Goal: Task Accomplishment & Management: Manage account settings

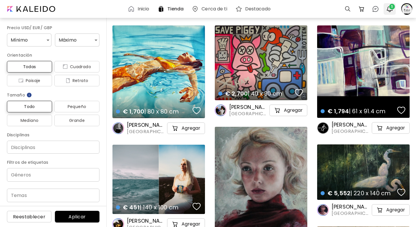
click at [390, 10] on img "button" at bounding box center [389, 8] width 7 height 7
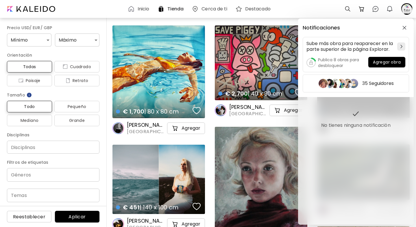
click at [362, 10] on div "Notificaciones Sube más obra para reaparecer en la parte superior de la página …" at bounding box center [208, 113] width 416 height 227
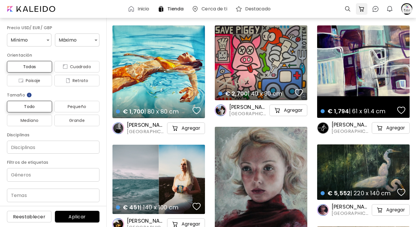
click at [362, 11] on img at bounding box center [361, 8] width 7 height 7
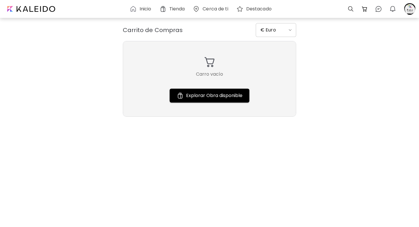
click at [362, 11] on img at bounding box center [364, 8] width 7 height 7
click at [380, 10] on img at bounding box center [378, 8] width 7 height 7
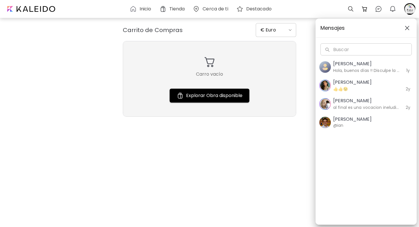
click at [352, 68] on h6 "Hola, buenos días !! Disculpe la tardanza en contestar No me sale por el cuadro…" at bounding box center [366, 70] width 67 height 6
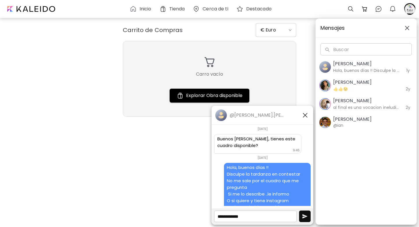
click at [341, 100] on h5 "[PERSON_NAME]" at bounding box center [366, 100] width 67 height 7
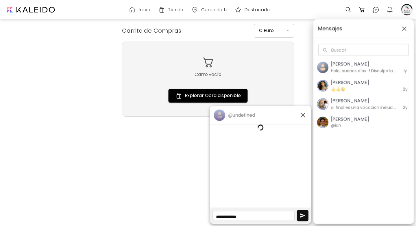
scroll to position [284, 0]
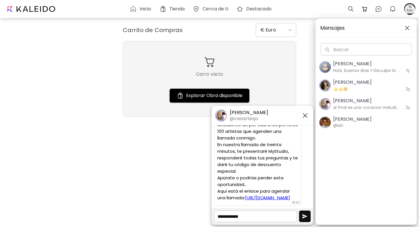
click at [250, 195] on link "[URL][DOMAIN_NAME]" at bounding box center [267, 198] width 45 height 6
click at [88, 84] on div "Mensajes Buscar Buscar [PERSON_NAME], [GEOGRAPHIC_DATA] días !! Disculpe la tar…" at bounding box center [209, 113] width 419 height 227
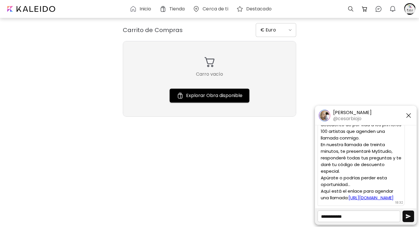
click at [408, 114] on img "button" at bounding box center [408, 115] width 7 height 7
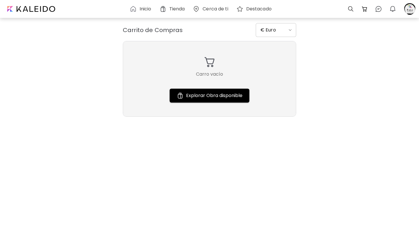
click at [137, 11] on div "Inicio" at bounding box center [142, 8] width 24 height 7
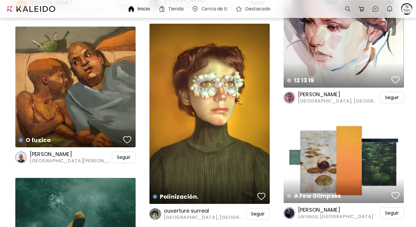
scroll to position [856, 0]
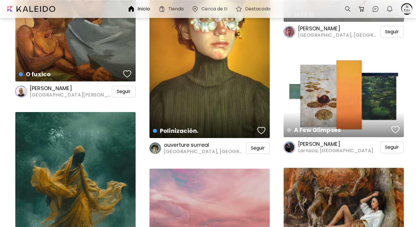
click at [172, 9] on h6 "Tienda" at bounding box center [176, 9] width 16 height 5
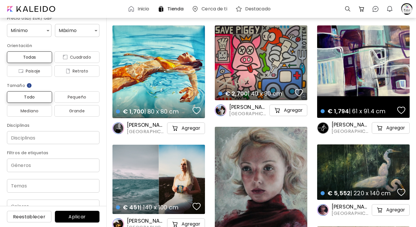
scroll to position [36, 0]
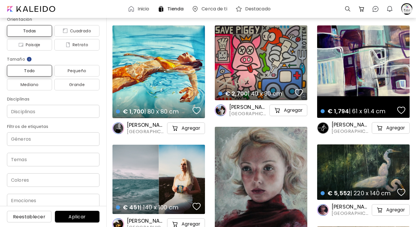
click at [43, 110] on input "Disciplinas" at bounding box center [53, 111] width 83 height 6
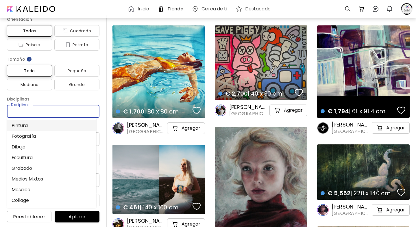
click at [25, 125] on li "Pintura" at bounding box center [51, 125] width 89 height 11
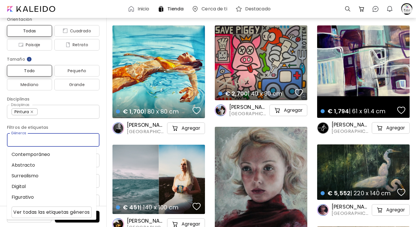
click at [34, 142] on input "Géneros" at bounding box center [53, 140] width 83 height 7
click at [29, 166] on li "Abstracto" at bounding box center [51, 165] width 89 height 11
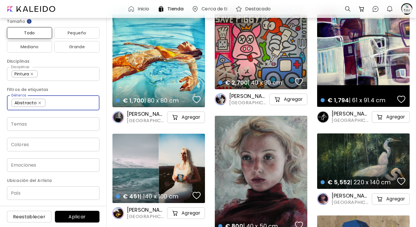
scroll to position [38, 0]
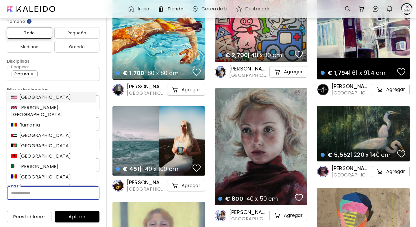
click at [25, 192] on input "País" at bounding box center [53, 193] width 92 height 14
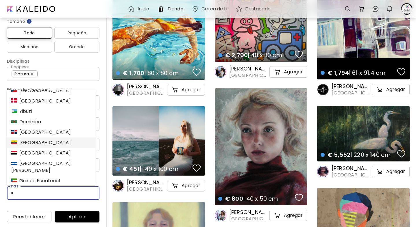
scroll to position [3, 0]
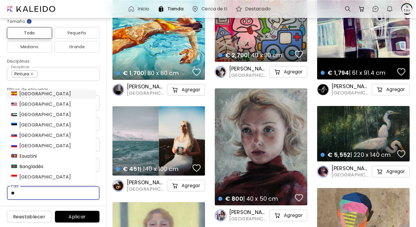
click at [35, 94] on div "[GEOGRAPHIC_DATA]" at bounding box center [41, 93] width 60 height 7
type input "******"
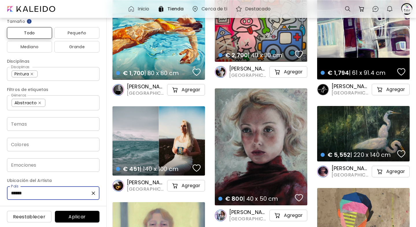
click at [81, 217] on span "Aplicar" at bounding box center [76, 217] width 35 height 6
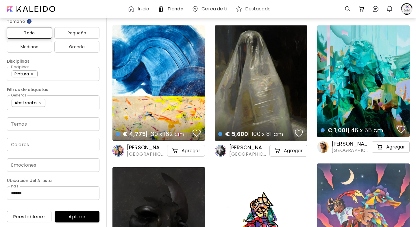
scroll to position [1, 0]
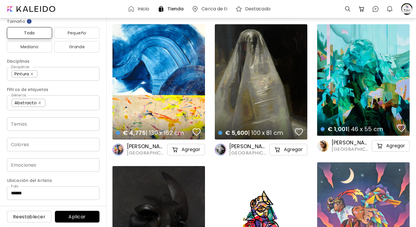
click at [237, 74] on div "€ 5,600 | 100 x 81 cm details" at bounding box center [261, 81] width 92 height 115
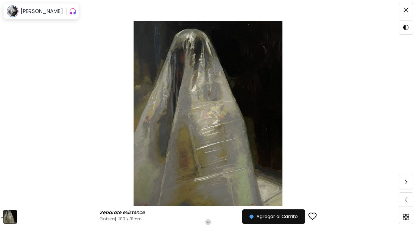
scroll to position [20, 0]
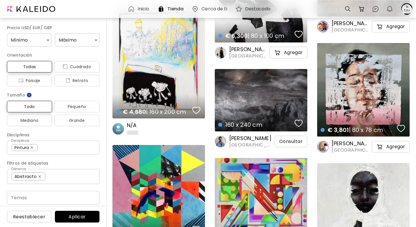
scroll to position [3642, 0]
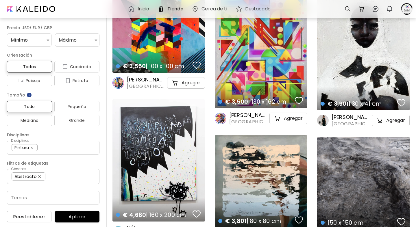
click at [161, 172] on div "€ 4,680 | 160 x 200 cm details" at bounding box center [158, 160] width 92 height 122
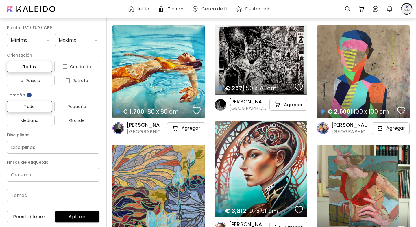
click at [138, 85] on div "€ 1,700 | 80 x 80 cm details" at bounding box center [158, 71] width 92 height 93
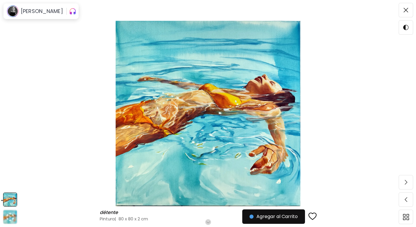
click at [69, 13] on img "button" at bounding box center [72, 11] width 7 height 9
click at [70, 11] on img "button" at bounding box center [73, 11] width 7 height 7
click at [131, 11] on img "button" at bounding box center [134, 11] width 6 height 6
click at [405, 11] on img at bounding box center [405, 10] width 5 height 5
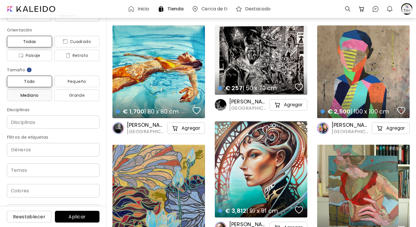
scroll to position [26, 0]
click at [33, 40] on span "Todas" at bounding box center [30, 40] width 36 height 7
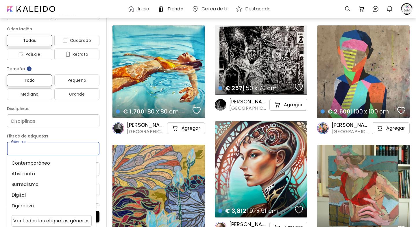
click at [35, 150] on input "Géneros" at bounding box center [53, 148] width 83 height 7
click at [33, 172] on li "Abstracto" at bounding box center [51, 173] width 89 height 11
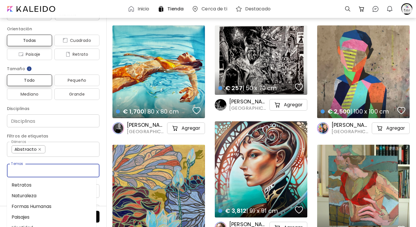
click at [33, 172] on input "Temas" at bounding box center [53, 170] width 83 height 7
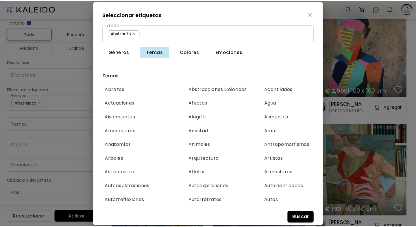
scroll to position [542, 0]
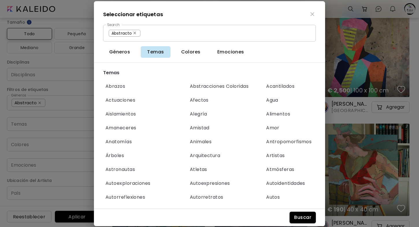
click at [313, 16] on img "button" at bounding box center [312, 14] width 4 height 4
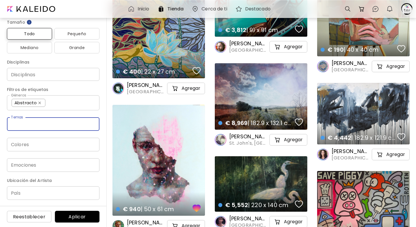
scroll to position [254, 0]
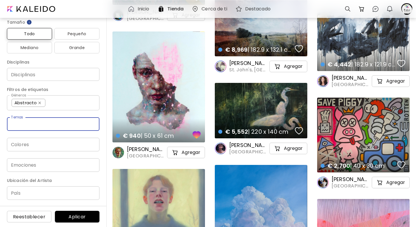
click at [88, 148] on div "Colores" at bounding box center [53, 145] width 92 height 14
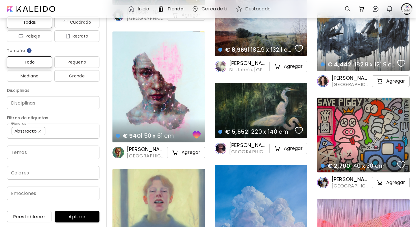
scroll to position [0, 0]
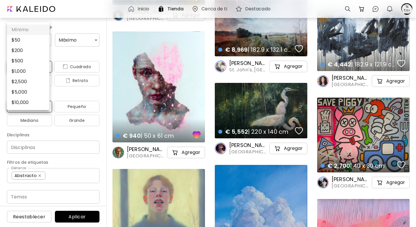
click at [21, 49] on li "$ 200" at bounding box center [28, 50] width 42 height 10
type input "***"
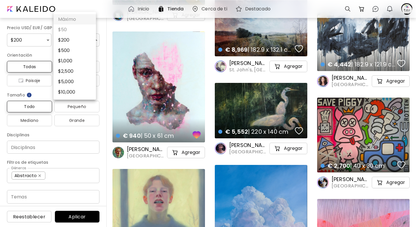
click at [70, 53] on li "$ 500" at bounding box center [74, 50] width 42 height 10
type input "***"
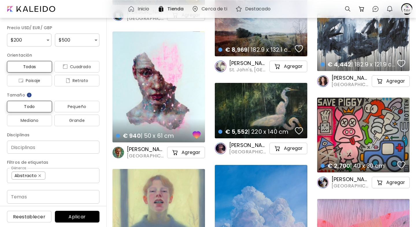
click at [72, 219] on span "Aplicar" at bounding box center [76, 217] width 35 height 6
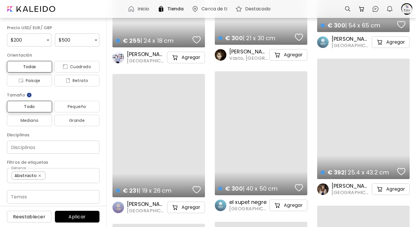
scroll to position [5946, 0]
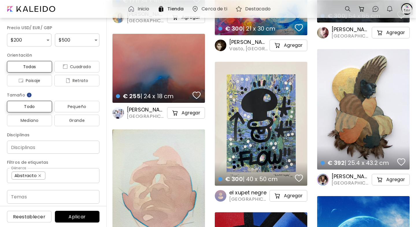
click at [407, 13] on div at bounding box center [406, 9] width 13 height 13
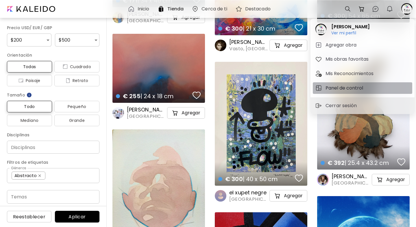
click at [334, 87] on h5 "Panel de control" at bounding box center [344, 88] width 39 height 7
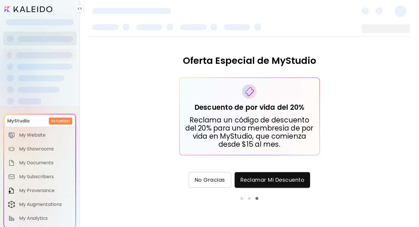
click at [204, 180] on span "No Gracias" at bounding box center [210, 180] width 30 height 6
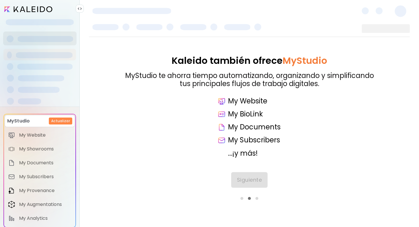
click at [248, 181] on div "Siguiente" at bounding box center [249, 186] width 321 height 28
click at [247, 182] on span "Siguiente" at bounding box center [249, 180] width 25 height 6
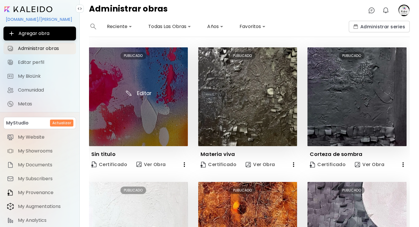
click at [127, 118] on img at bounding box center [138, 96] width 99 height 99
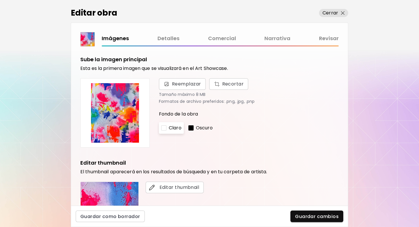
click at [274, 39] on link "Narrativa" at bounding box center [277, 38] width 26 height 8
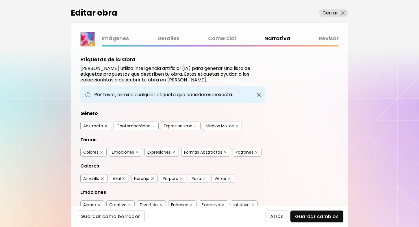
click at [258, 94] on img "button" at bounding box center [259, 95] width 6 height 6
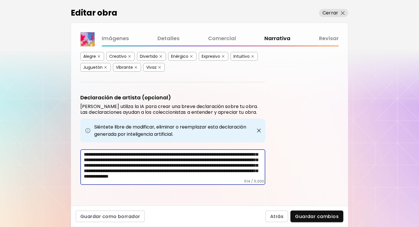
scroll to position [16, 0]
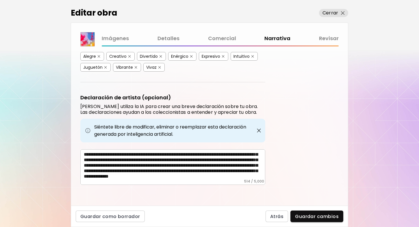
click at [217, 40] on link "Comercial" at bounding box center [222, 38] width 28 height 8
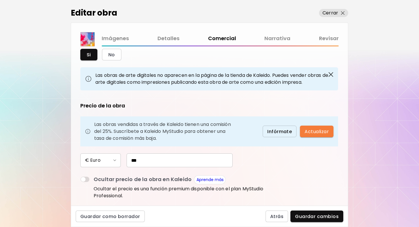
scroll to position [65, 0]
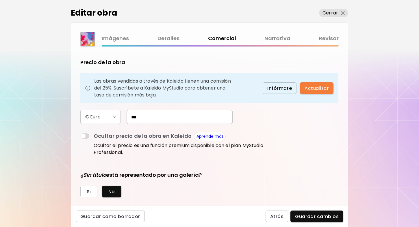
click at [331, 40] on link "Revisar" at bounding box center [329, 38] width 20 height 8
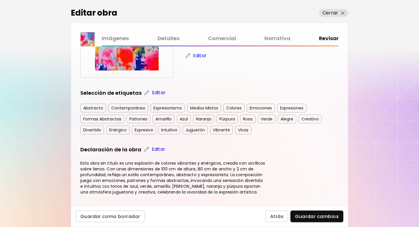
scroll to position [116, 0]
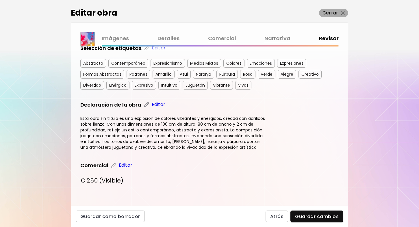
click at [343, 14] on img "button" at bounding box center [343, 13] width 4 height 4
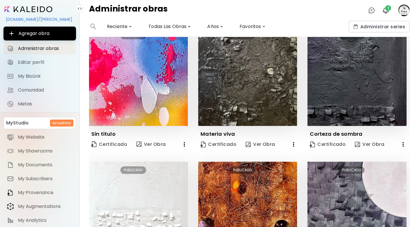
scroll to position [116, 0]
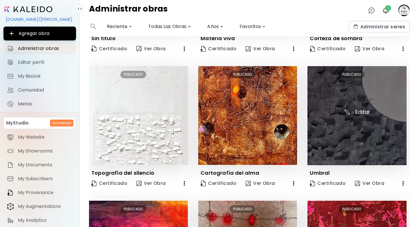
click at [324, 122] on img at bounding box center [356, 115] width 99 height 99
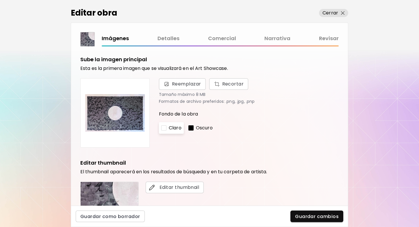
click at [324, 38] on link "Revisar" at bounding box center [329, 38] width 20 height 8
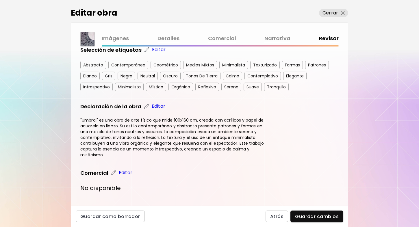
scroll to position [122, 0]
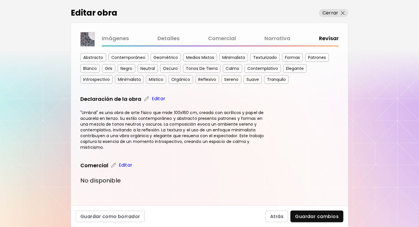
click at [122, 165] on p "Editar" at bounding box center [126, 165] width 14 height 7
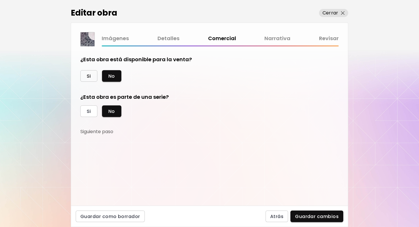
click at [90, 74] on span "Si" at bounding box center [89, 76] width 4 height 6
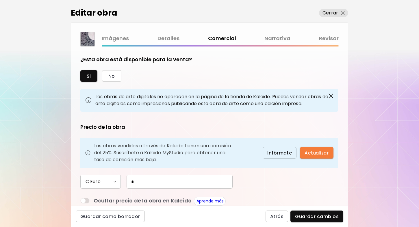
click at [131, 184] on input "*" at bounding box center [179, 182] width 106 height 14
type input "***"
click at [314, 155] on span "Actualizar" at bounding box center [316, 153] width 24 height 6
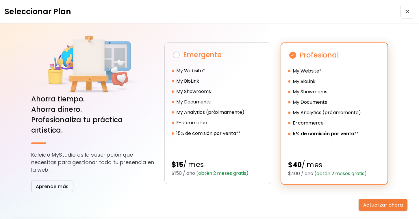
click at [405, 11] on img "button" at bounding box center [407, 12] width 4 height 4
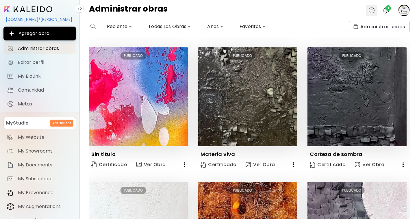
click at [371, 12] on img at bounding box center [371, 10] width 7 height 7
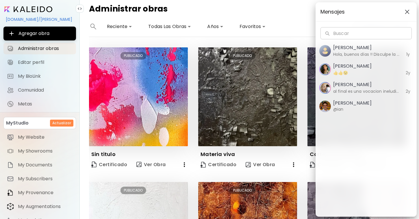
click at [406, 11] on img "button" at bounding box center [407, 12] width 5 height 5
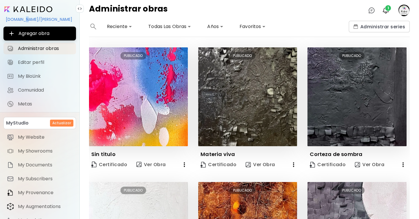
click at [23, 19] on div "[DOMAIN_NAME]/[PERSON_NAME]" at bounding box center [39, 19] width 72 height 10
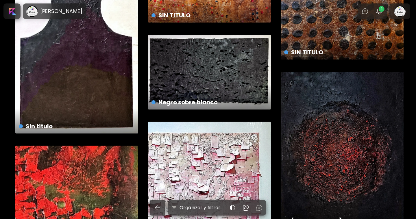
scroll to position [1509, 0]
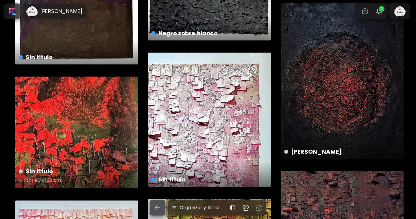
click at [76, 133] on div "Sin título € 251 | 80 x 100 cm" at bounding box center [76, 133] width 123 height 112
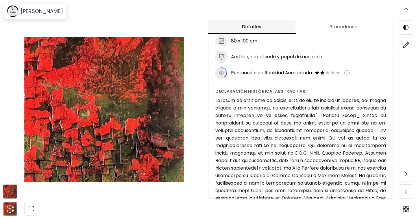
scroll to position [161, 0]
